Goal: Information Seeking & Learning: Check status

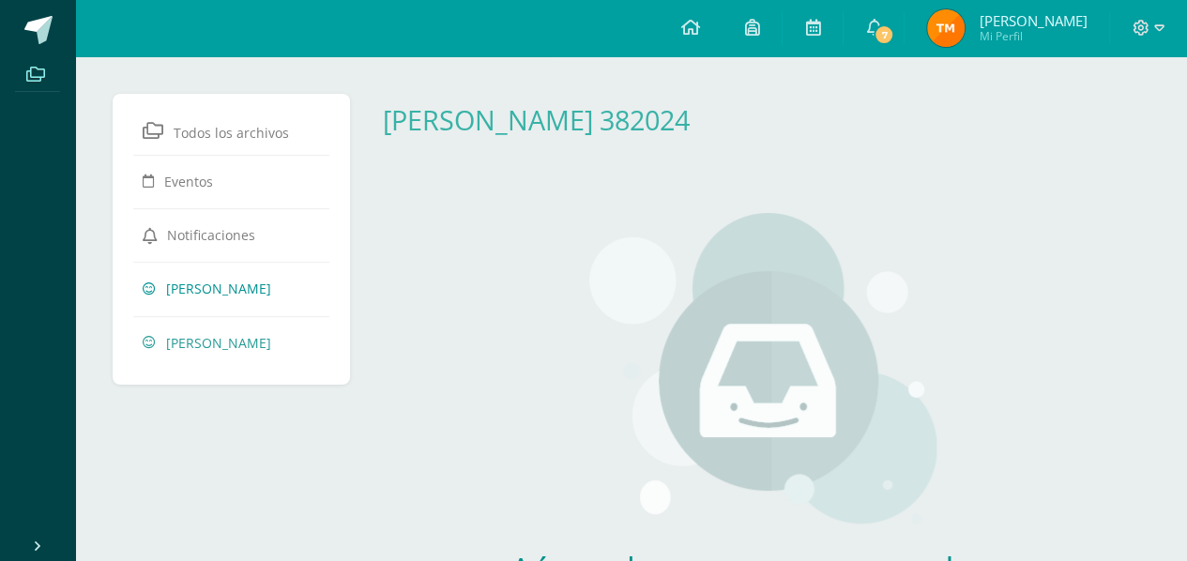
click at [226, 290] on span "[PERSON_NAME]" at bounding box center [218, 289] width 105 height 18
click at [895, 31] on span "7" at bounding box center [884, 34] width 21 height 21
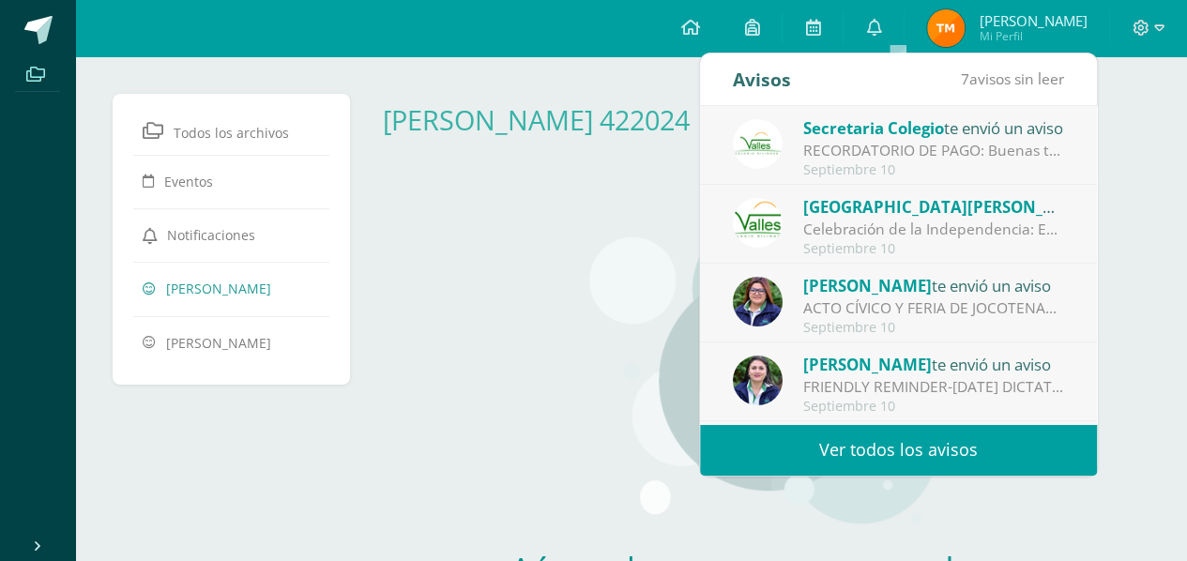
click at [869, 455] on link "Ver todos los avisos" at bounding box center [898, 450] width 397 height 52
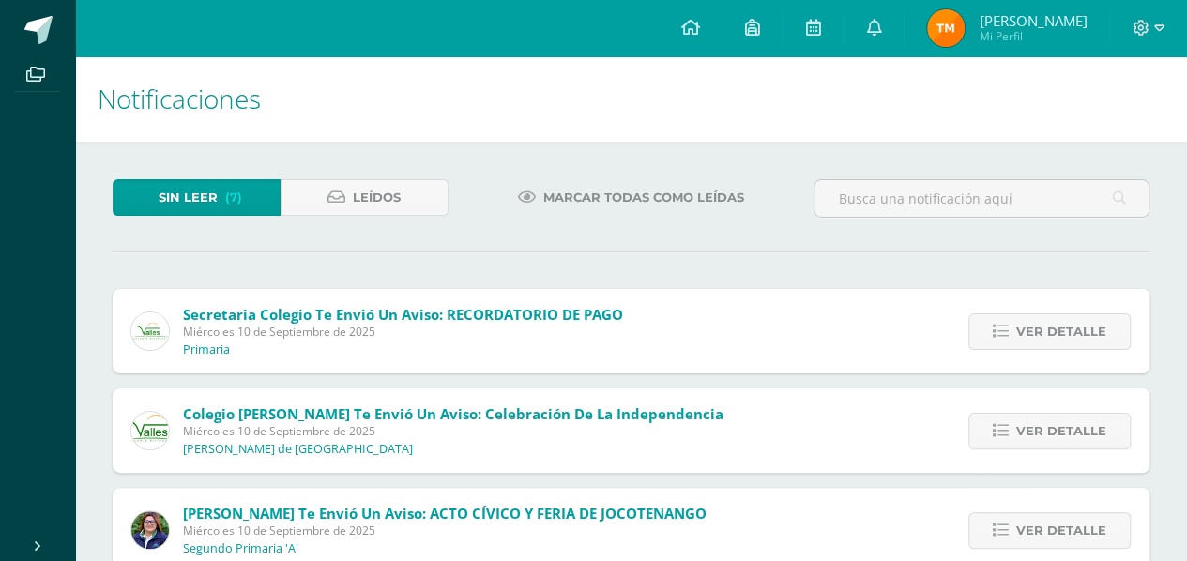
scroll to position [445, 0]
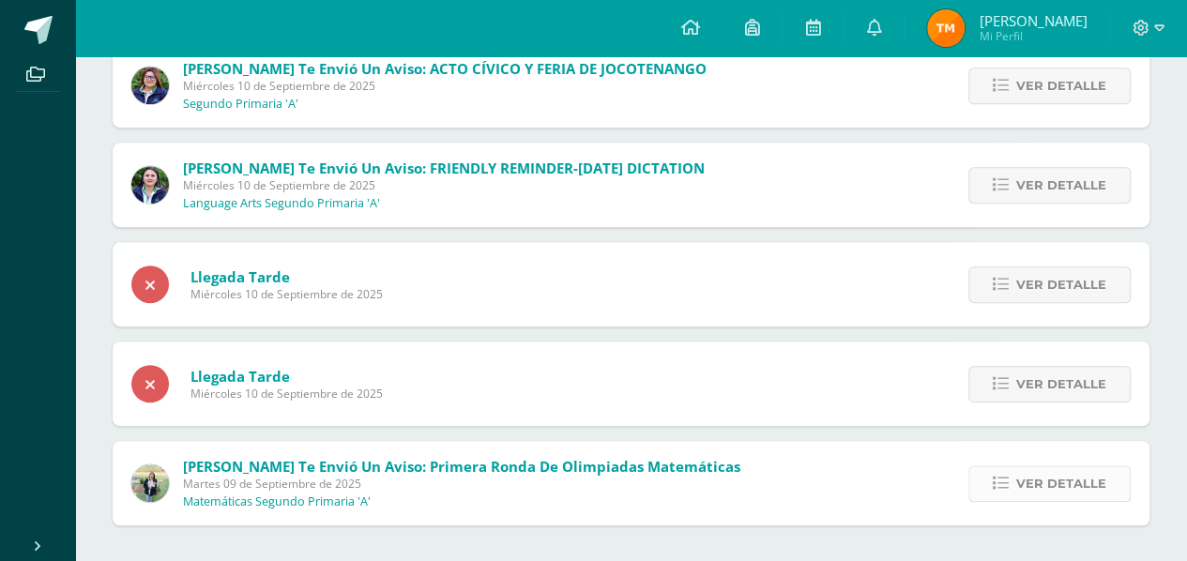
click at [1065, 481] on span "Ver detalle" at bounding box center [1062, 484] width 90 height 35
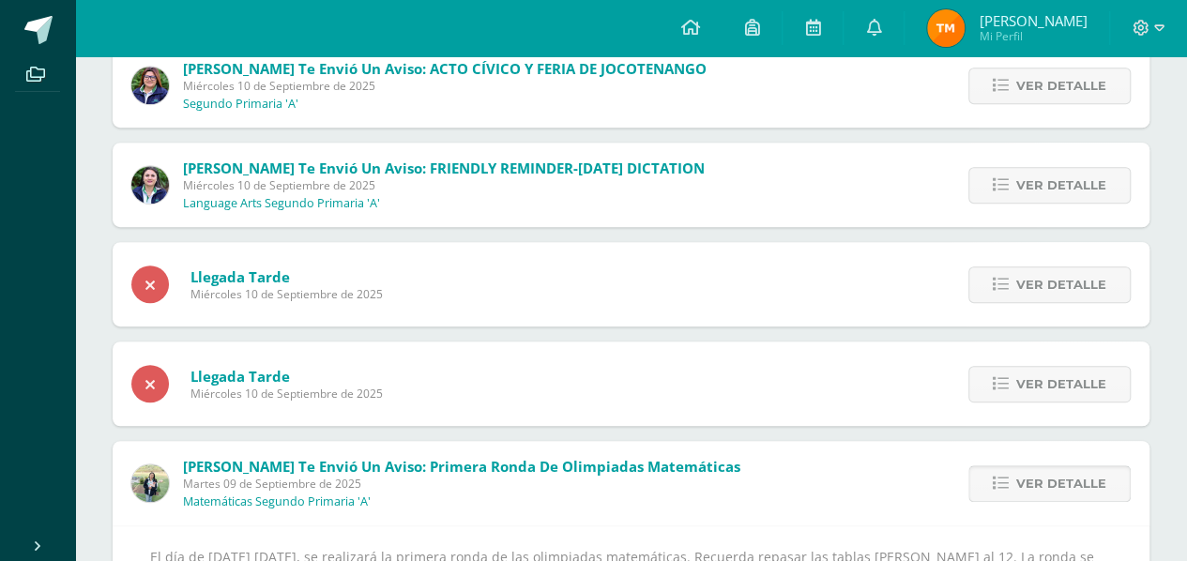
scroll to position [554, 0]
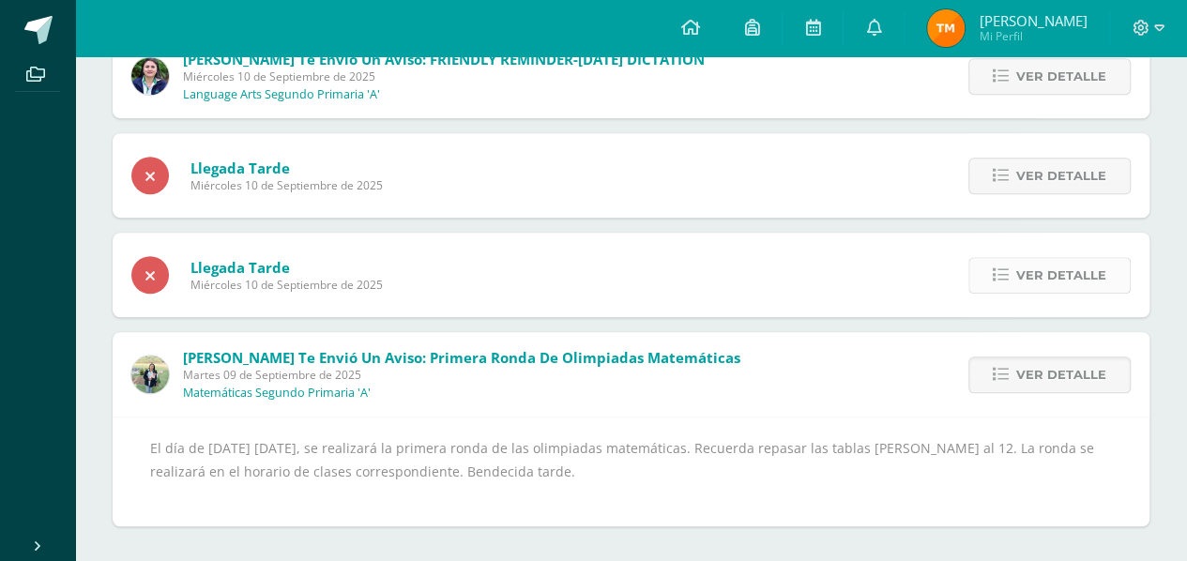
click at [1015, 271] on link "Ver detalle" at bounding box center [1050, 275] width 162 height 37
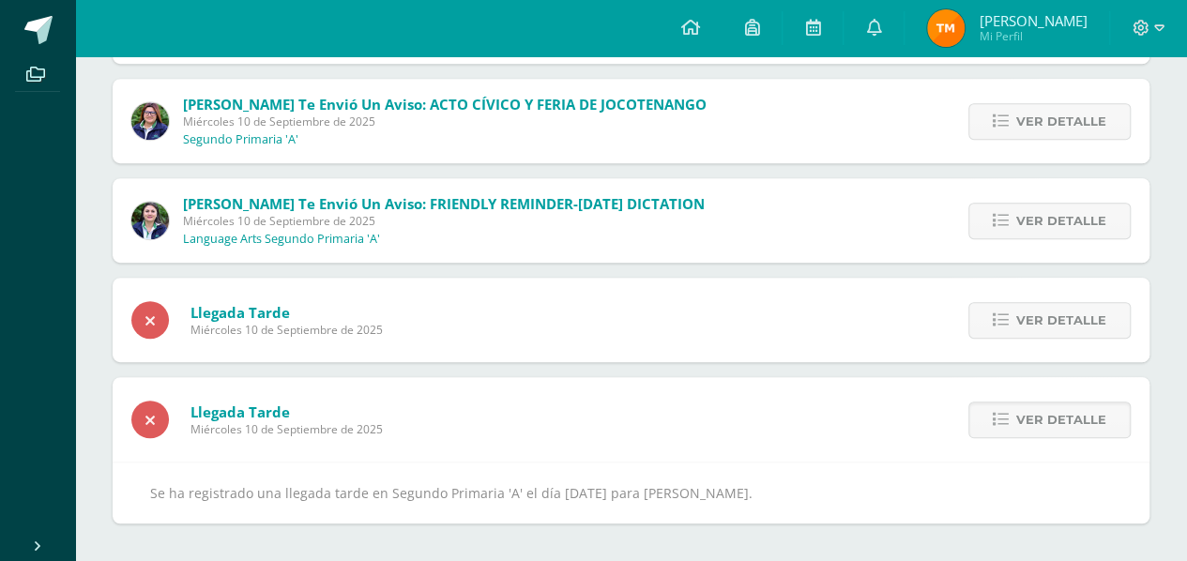
scroll to position [407, 0]
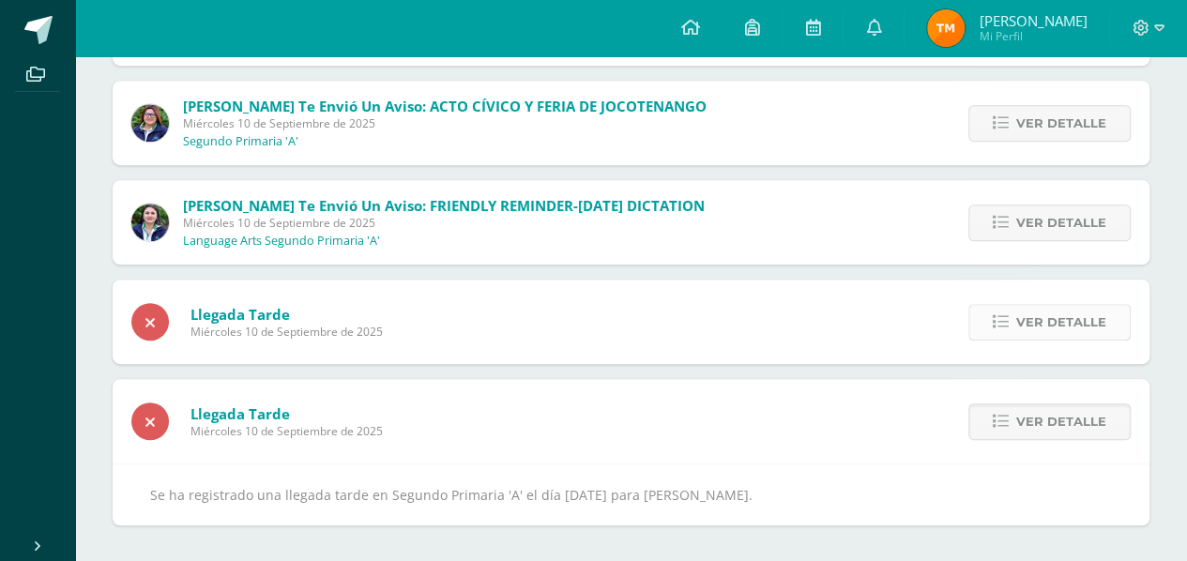
click at [1054, 310] on span "Ver detalle" at bounding box center [1062, 322] width 90 height 35
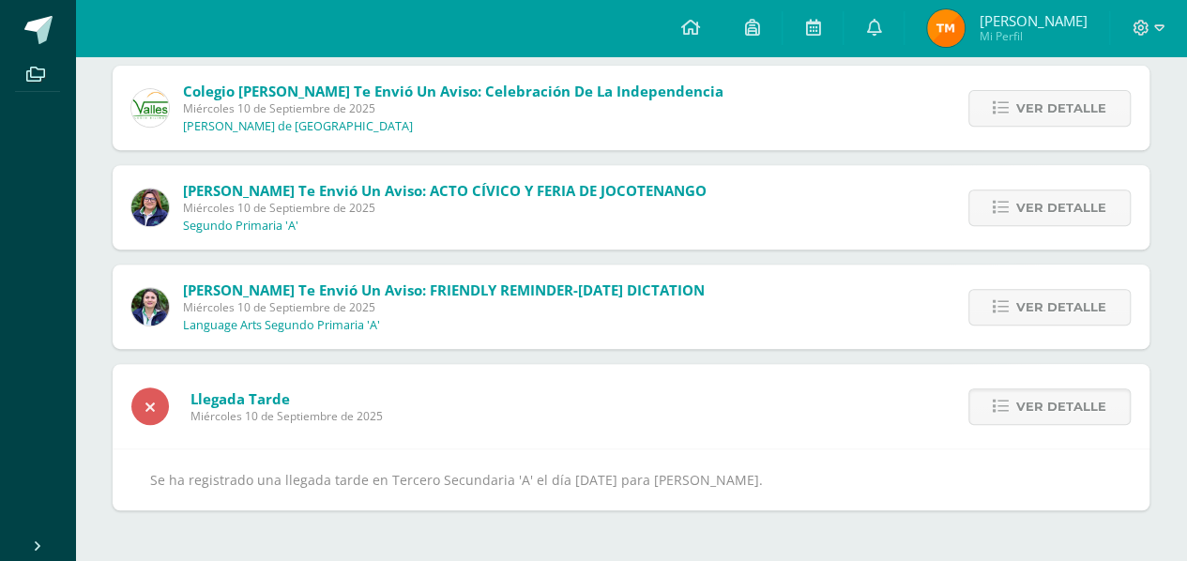
scroll to position [308, 0]
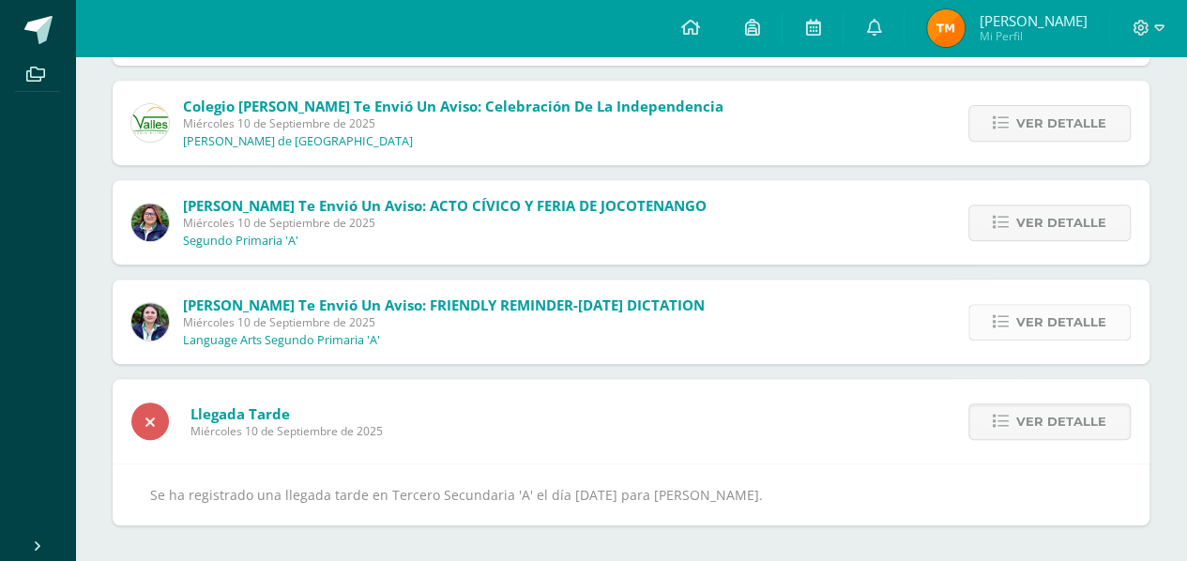
click at [999, 319] on icon at bounding box center [1001, 322] width 16 height 16
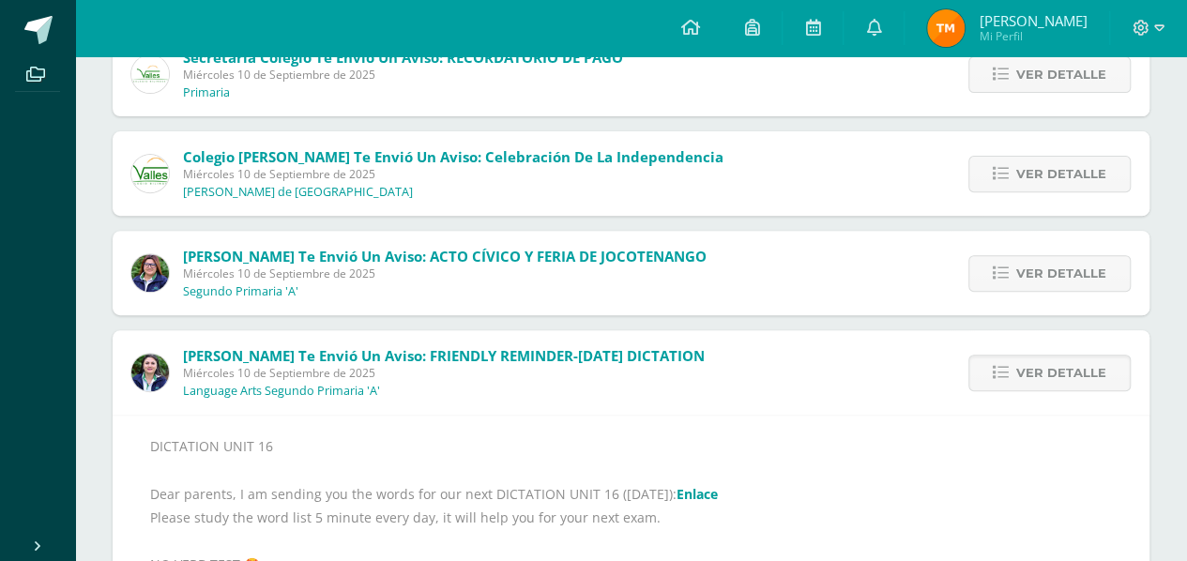
scroll to position [256, 0]
click at [1078, 271] on span "Ver detalle" at bounding box center [1062, 274] width 90 height 35
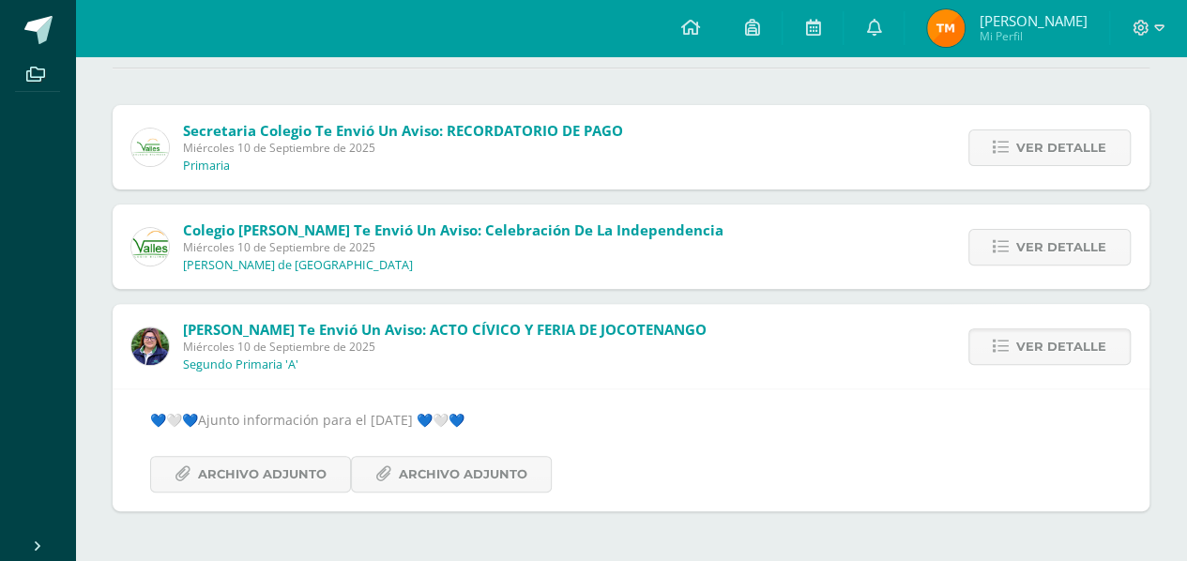
scroll to position [169, 0]
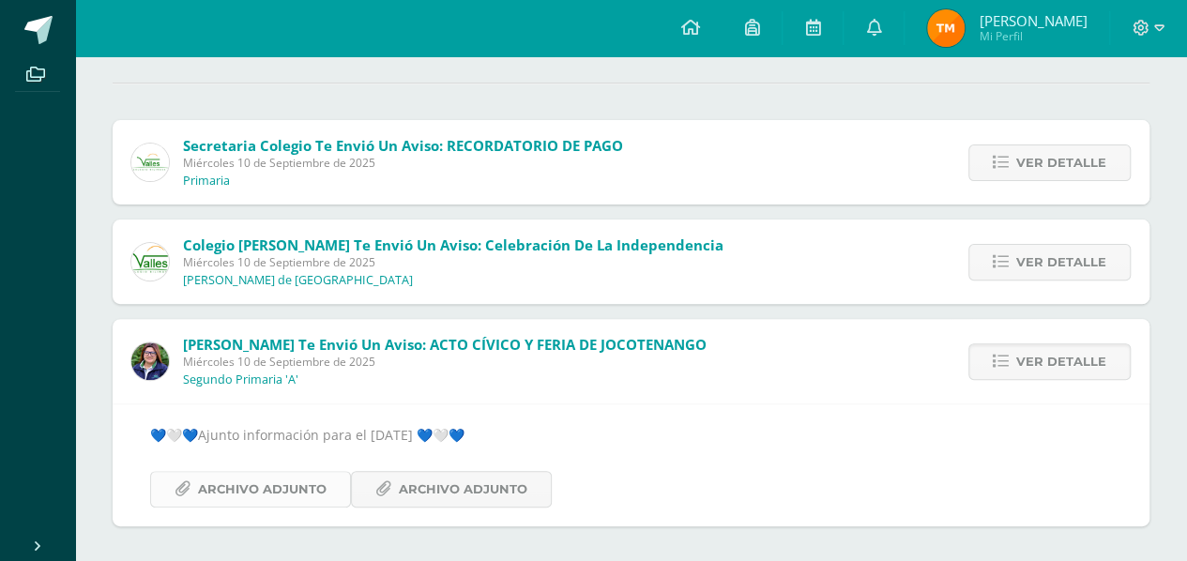
click at [270, 482] on span "Archivo Adjunto" at bounding box center [262, 489] width 129 height 35
click at [421, 496] on span "Archivo Adjunto" at bounding box center [463, 489] width 129 height 35
click at [1036, 260] on span "Ver detalle" at bounding box center [1062, 262] width 90 height 35
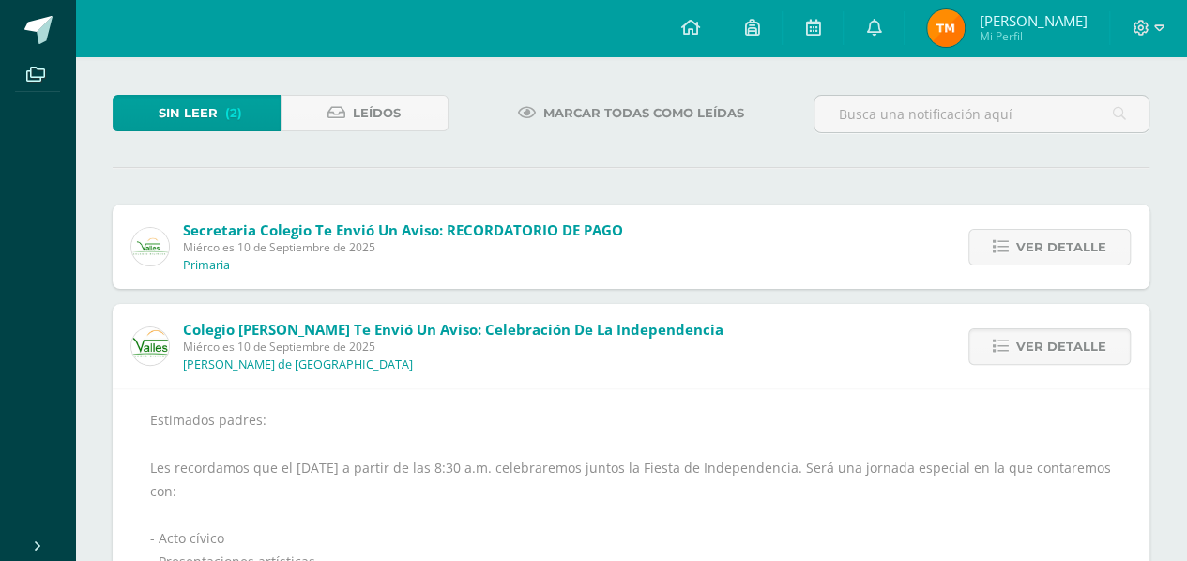
scroll to position [0, 0]
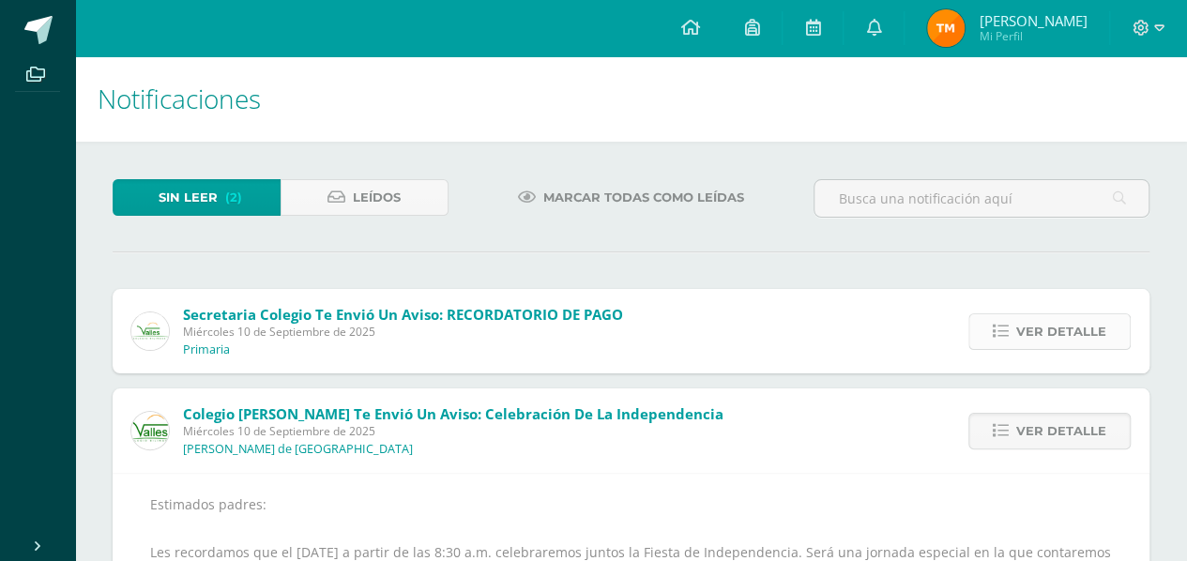
click at [1061, 331] on span "Ver detalle" at bounding box center [1062, 331] width 90 height 35
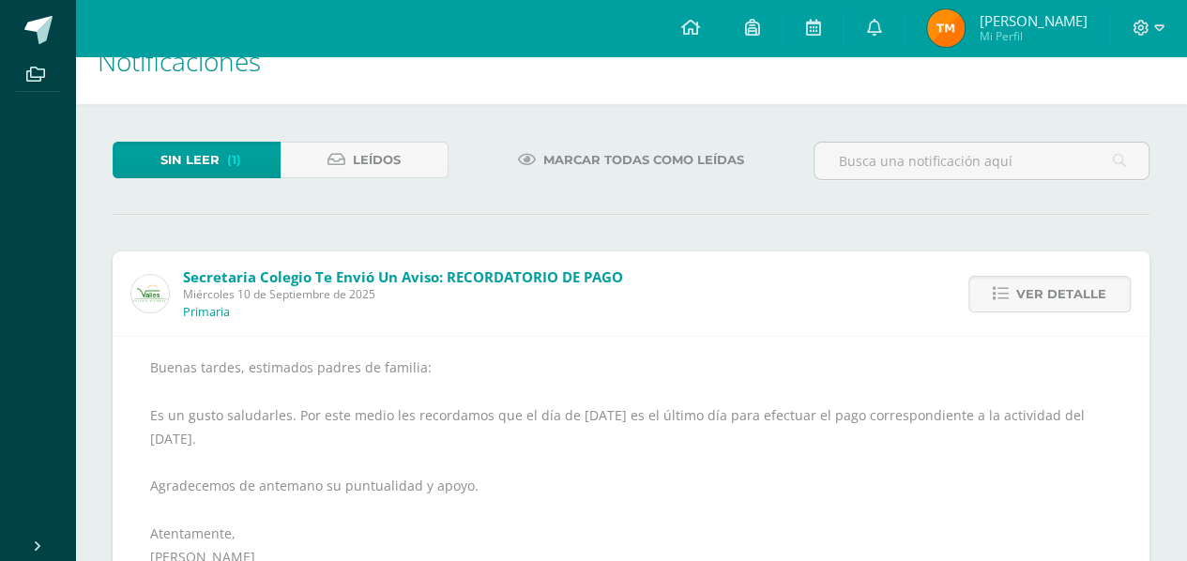
scroll to position [36, 0]
click at [1055, 296] on span "Ver detalle" at bounding box center [1062, 296] width 90 height 35
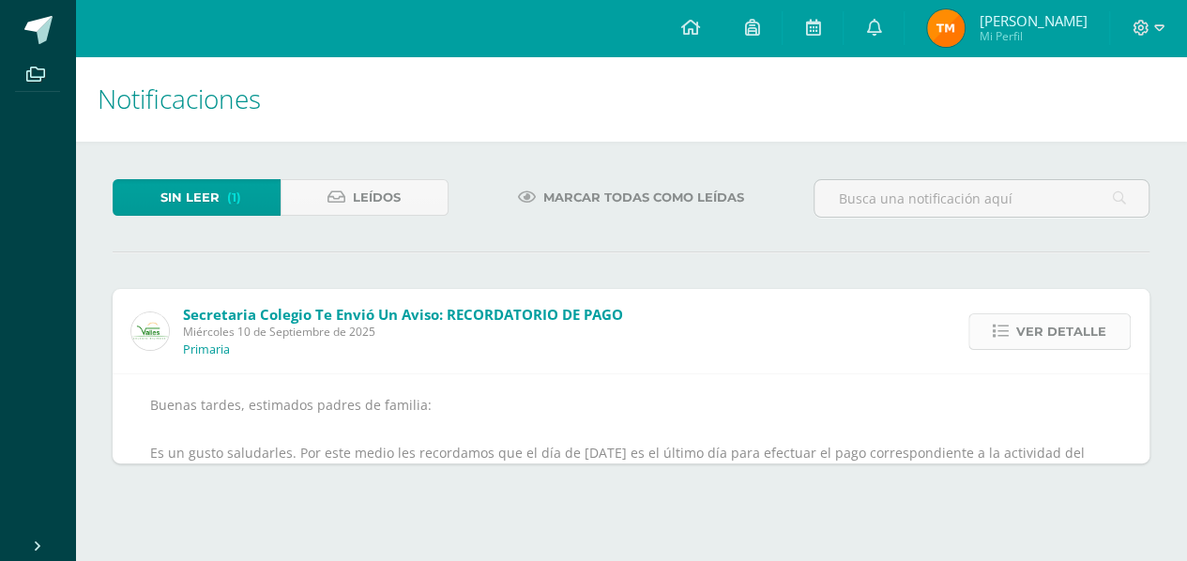
scroll to position [0, 0]
